Goal: Navigation & Orientation: Find specific page/section

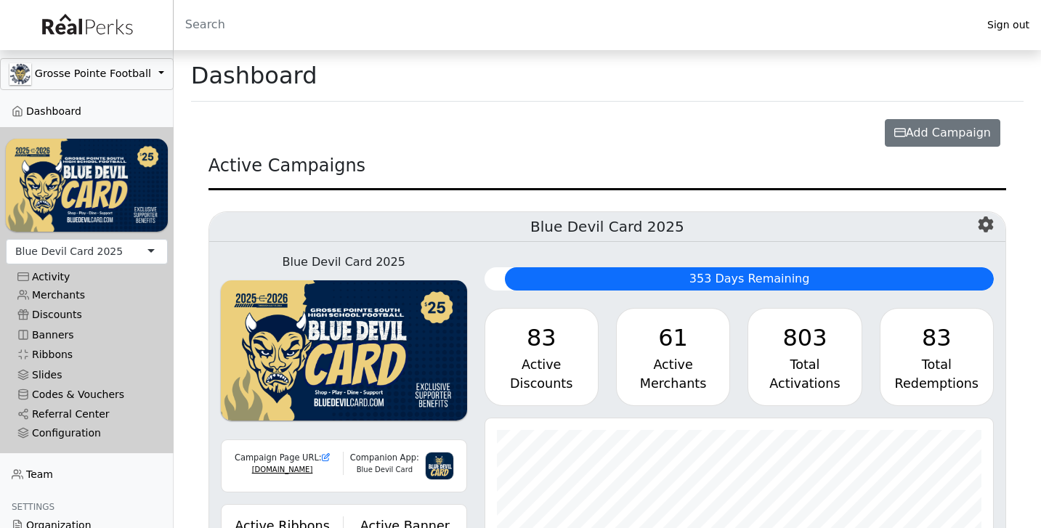
scroll to position [167, 509]
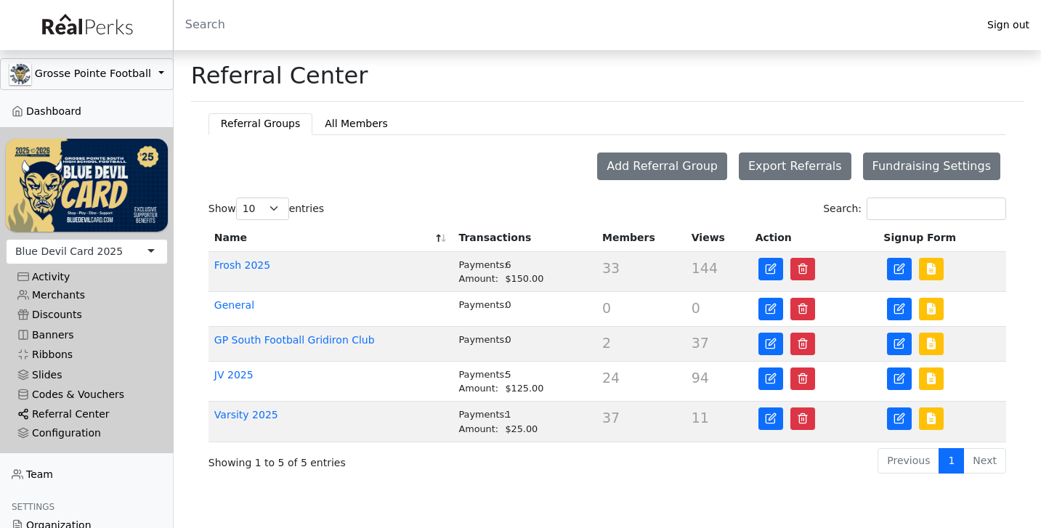
click at [89, 413] on link "Referral Center" at bounding box center [87, 415] width 162 height 20
click at [66, 111] on link "Dashboard" at bounding box center [87, 112] width 174 height 20
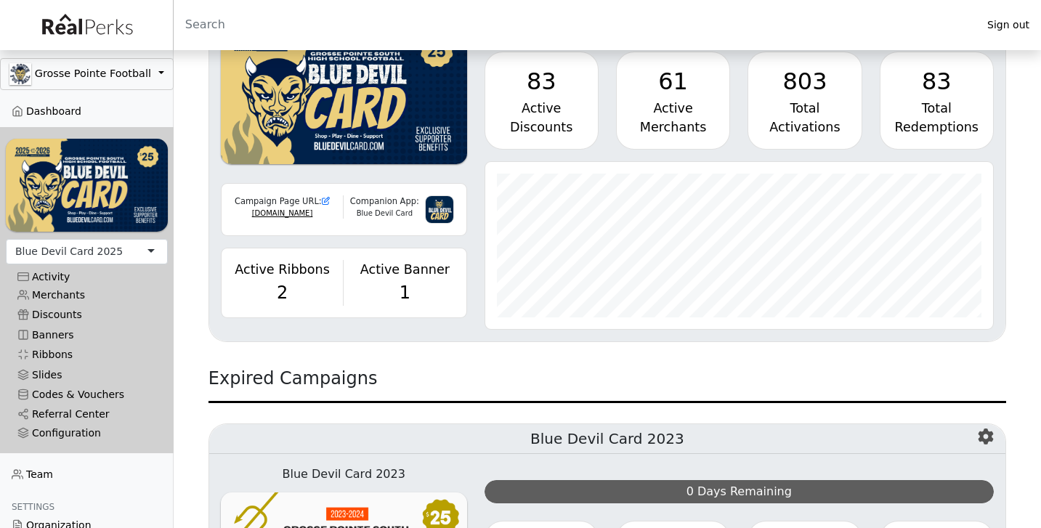
scroll to position [279, 0]
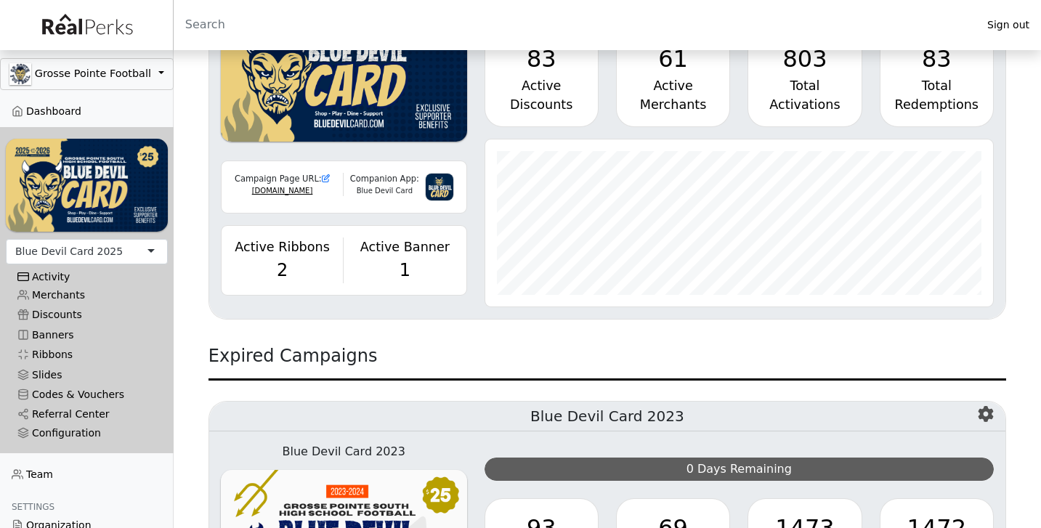
click at [71, 276] on div "Activity" at bounding box center [86, 277] width 139 height 12
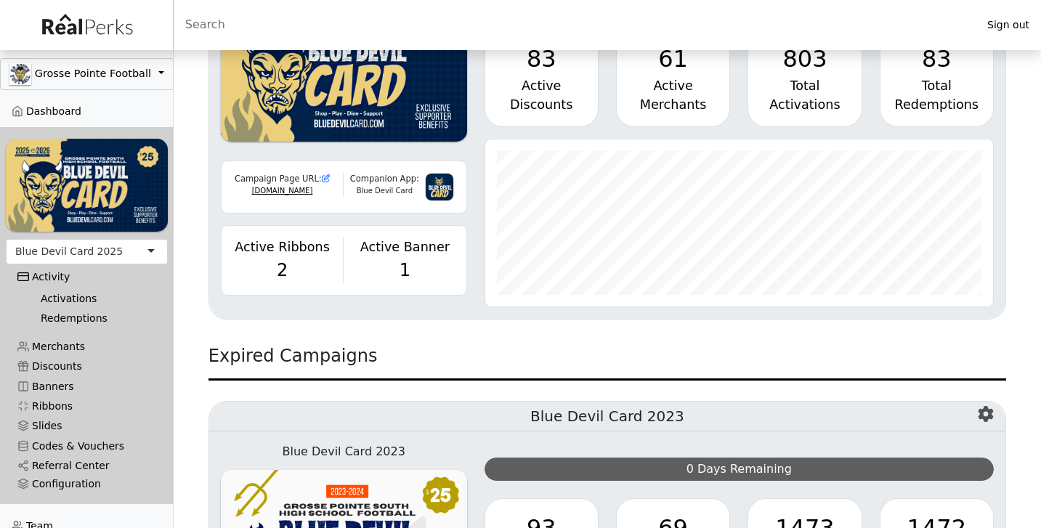
click at [62, 315] on link "Redemptions" at bounding box center [92, 319] width 127 height 20
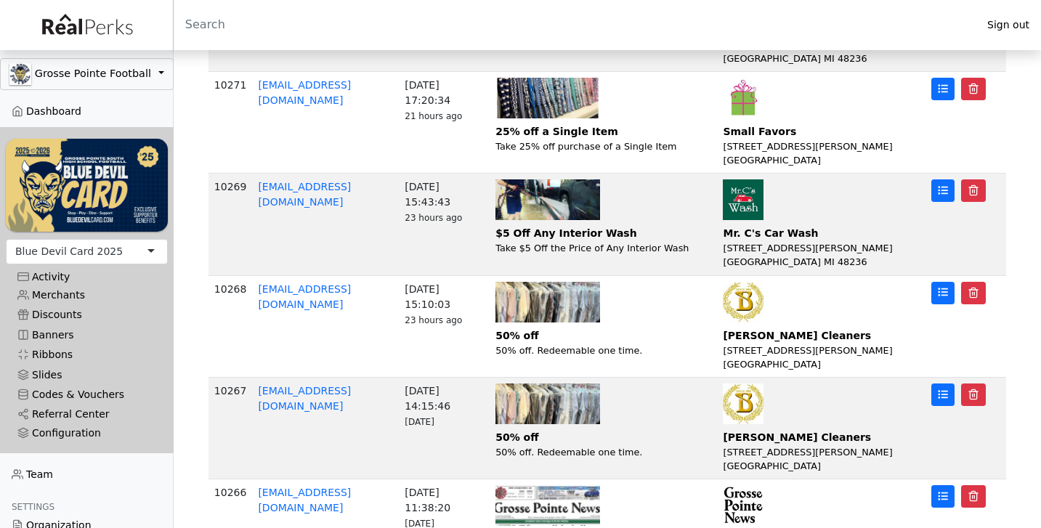
scroll to position [550, 0]
